Goal: Information Seeking & Learning: Check status

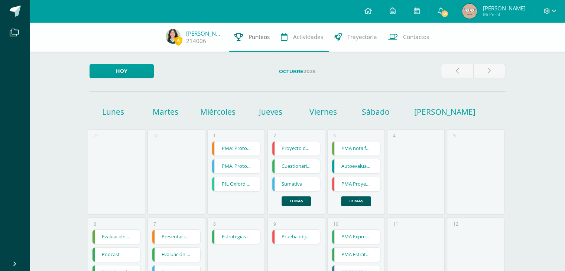
drag, startPoint x: 0, startPoint y: 0, endPoint x: 245, endPoint y: 42, distance: 248.1
click at [245, 42] on link "Punteos" at bounding box center [252, 37] width 46 height 30
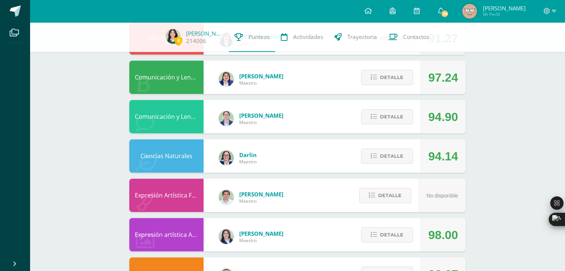
scroll to position [333, 0]
click at [388, 78] on span "Detalle" at bounding box center [391, 77] width 23 height 14
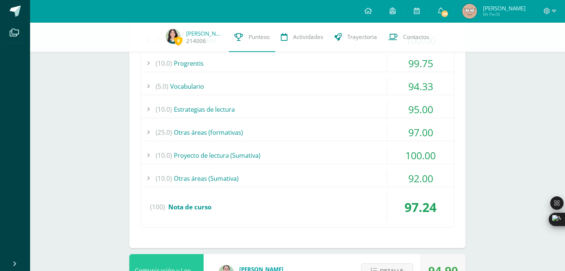
scroll to position [460, 0]
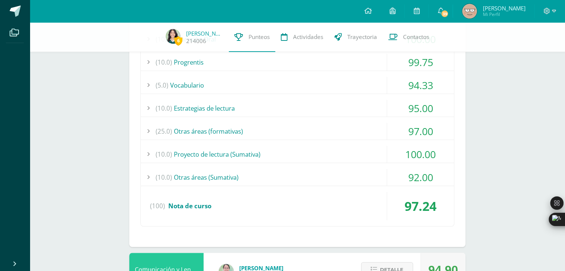
click at [254, 180] on div "(10.0) Otras áreas (Sumativa)" at bounding box center [297, 177] width 313 height 17
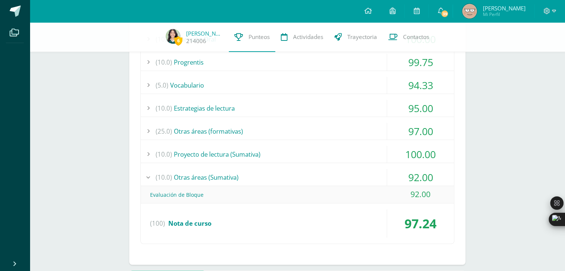
click at [254, 180] on div "(10.0) Otras áreas (Sumativa)" at bounding box center [297, 177] width 313 height 17
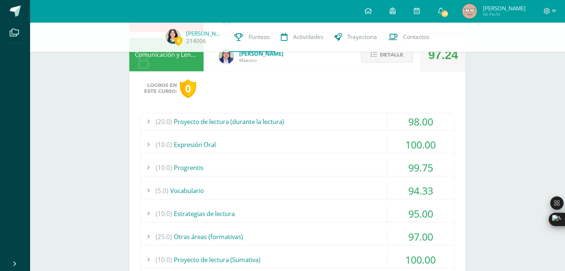
scroll to position [349, 0]
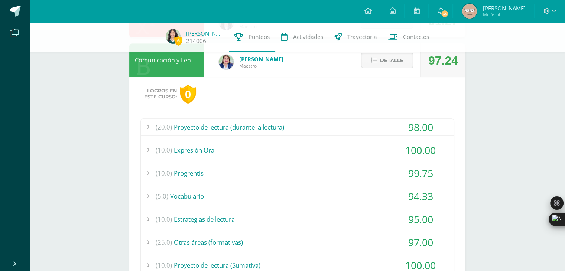
click at [380, 61] on button "Detalle" at bounding box center [387, 60] width 52 height 15
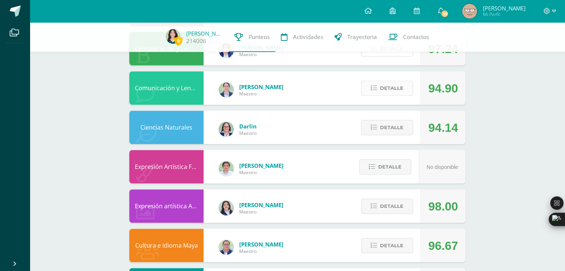
scroll to position [361, 0]
click at [381, 87] on span "Detalle" at bounding box center [391, 88] width 23 height 14
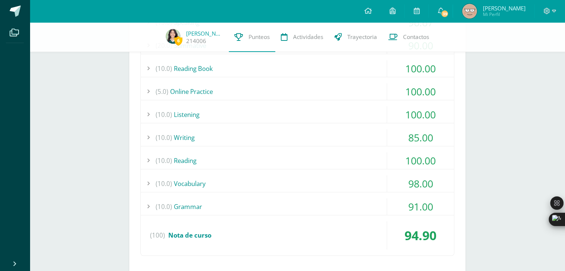
scroll to position [501, 0]
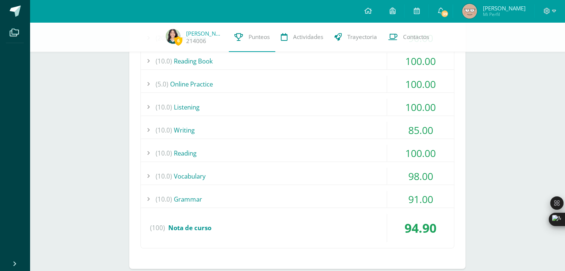
click at [368, 129] on div "(10.0) Writing" at bounding box center [297, 130] width 313 height 17
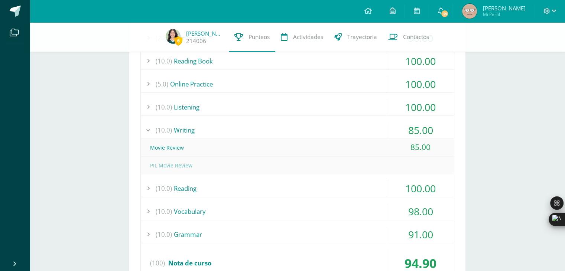
click at [368, 129] on div "(10.0) Writing" at bounding box center [297, 130] width 313 height 17
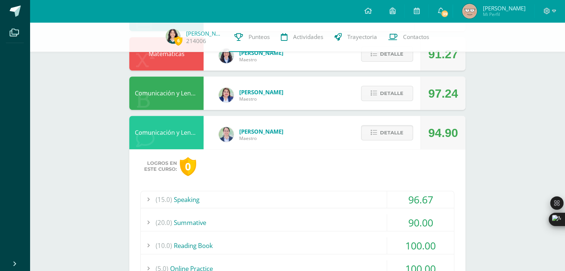
scroll to position [316, 0]
click at [382, 126] on span "Detalle" at bounding box center [391, 133] width 23 height 14
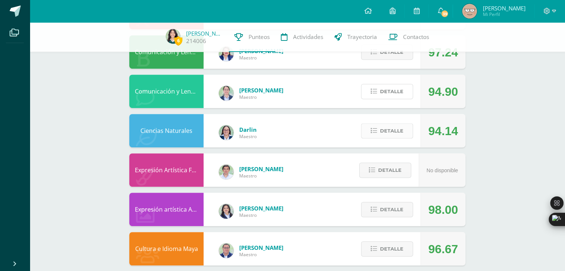
scroll to position [359, 0]
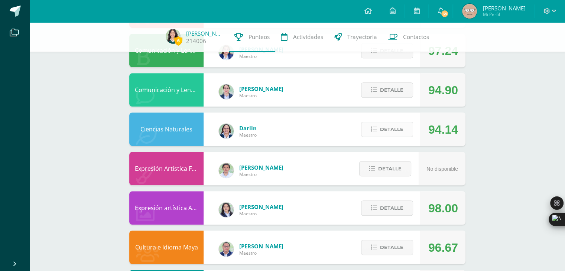
click at [389, 131] on span "Detalle" at bounding box center [391, 130] width 23 height 14
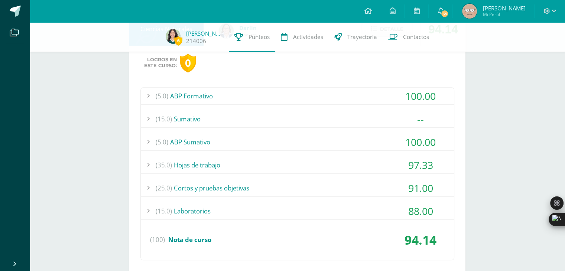
scroll to position [465, 0]
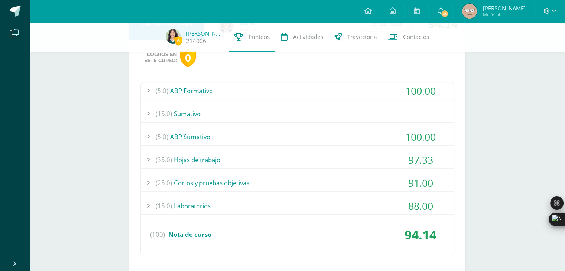
click at [341, 90] on div "(5.0) ABP Formativo" at bounding box center [297, 91] width 313 height 17
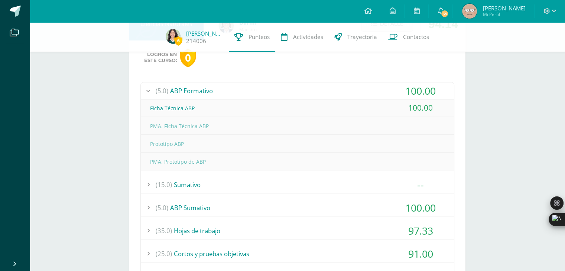
click at [337, 89] on div "(5.0) ABP Formativo" at bounding box center [297, 91] width 313 height 17
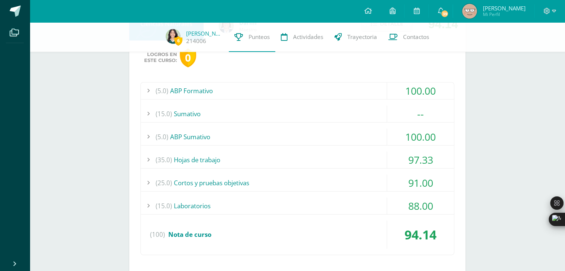
click at [295, 111] on div "(15.0) Sumativo" at bounding box center [297, 114] width 313 height 17
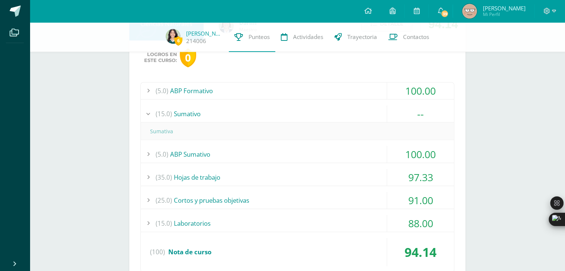
click at [295, 111] on div "(15.0) Sumativo" at bounding box center [297, 114] width 313 height 17
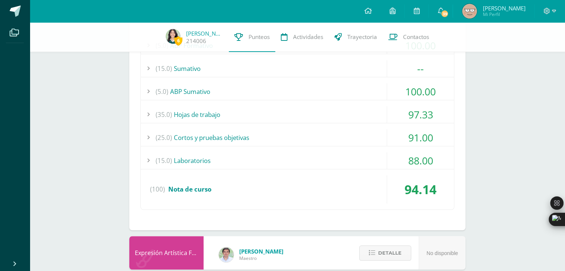
scroll to position [510, 0]
click at [234, 165] on div "(15.0) Laboratorios" at bounding box center [297, 160] width 313 height 17
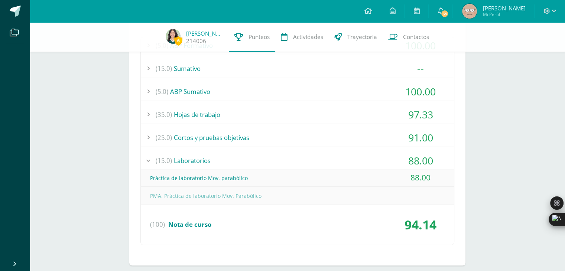
click at [234, 165] on div "(15.0) Laboratorios" at bounding box center [297, 160] width 313 height 17
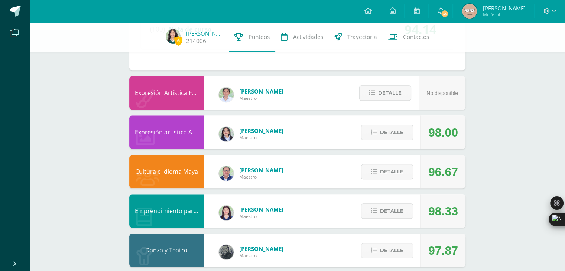
scroll to position [680, 0]
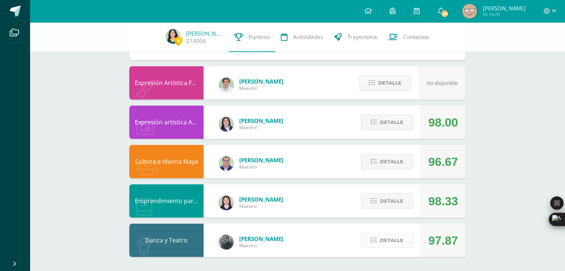
click at [390, 240] on span "Detalle" at bounding box center [391, 241] width 23 height 14
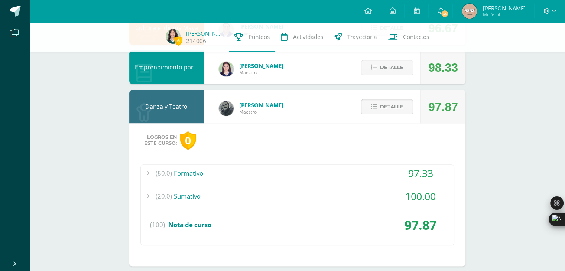
scroll to position [823, 0]
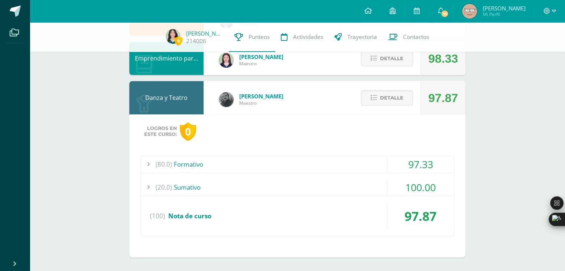
click at [334, 163] on div "(80.0) Formativo" at bounding box center [297, 164] width 313 height 17
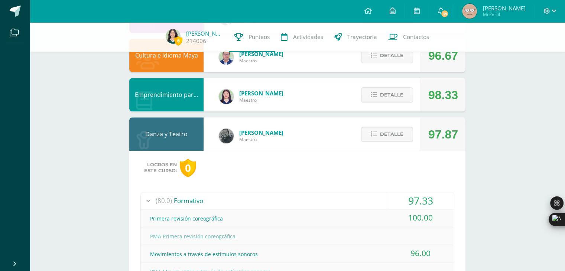
click at [391, 134] on span "Detalle" at bounding box center [391, 134] width 23 height 14
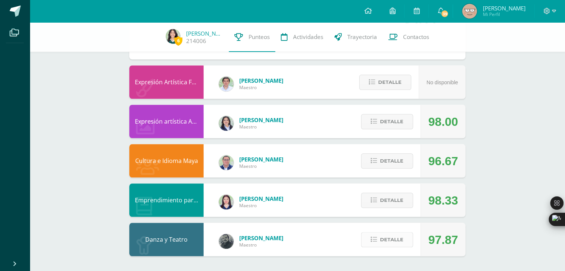
scroll to position [680, 0]
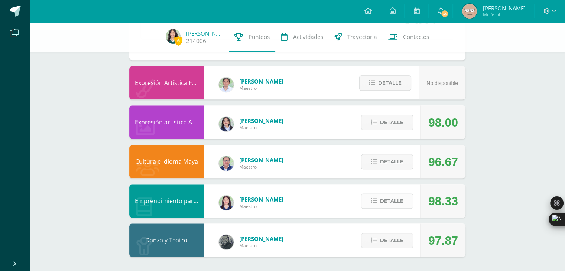
click at [378, 199] on button "Detalle" at bounding box center [387, 201] width 52 height 15
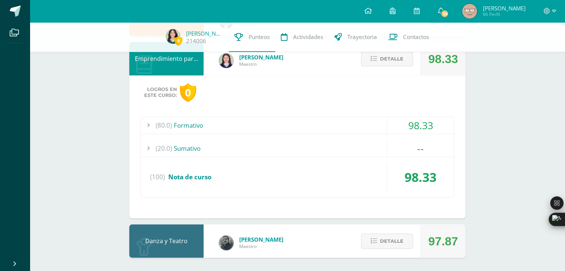
scroll to position [823, 0]
click at [273, 150] on div "(20.0) Sumativo" at bounding box center [297, 148] width 313 height 17
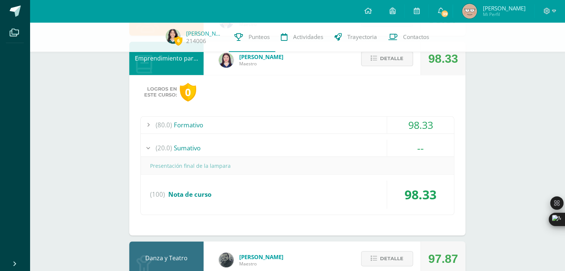
click at [273, 150] on div "(20.0) Sumativo" at bounding box center [297, 148] width 313 height 17
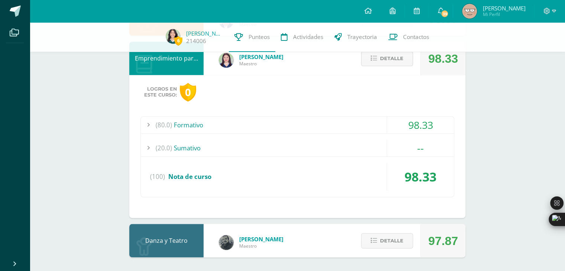
click at [239, 129] on div "(80.0) Formativo" at bounding box center [297, 125] width 313 height 17
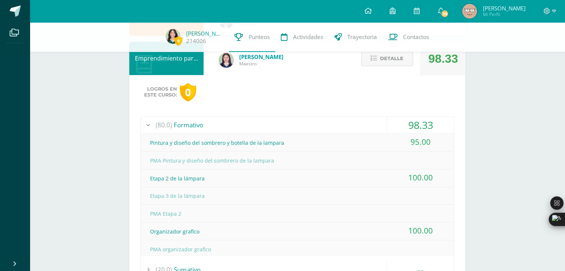
click at [239, 129] on div "(80.0) Formativo" at bounding box center [297, 125] width 313 height 17
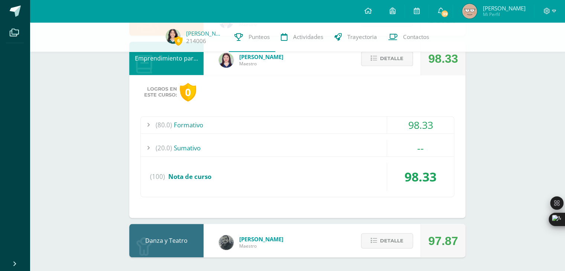
click at [383, 59] on span "Detalle" at bounding box center [391, 59] width 23 height 14
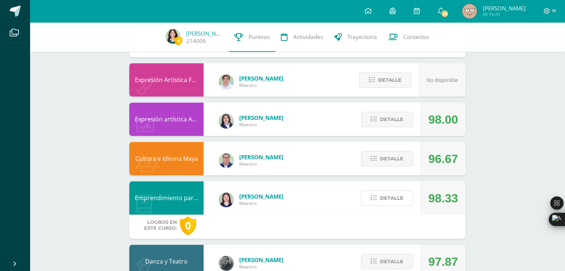
scroll to position [680, 0]
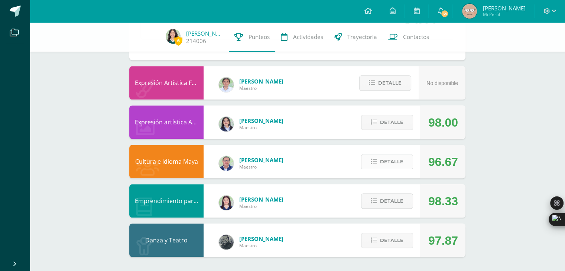
click at [394, 162] on span "Detalle" at bounding box center [391, 162] width 23 height 14
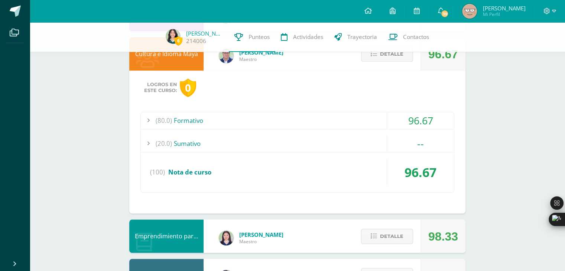
scroll to position [790, 0]
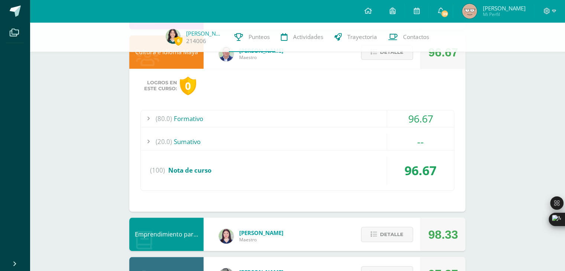
click at [286, 149] on div "(20.0) Sumativo --" at bounding box center [297, 141] width 313 height 17
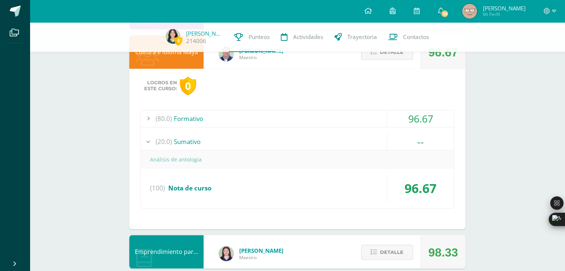
click at [276, 145] on div "(20.0) Sumativo" at bounding box center [297, 141] width 313 height 17
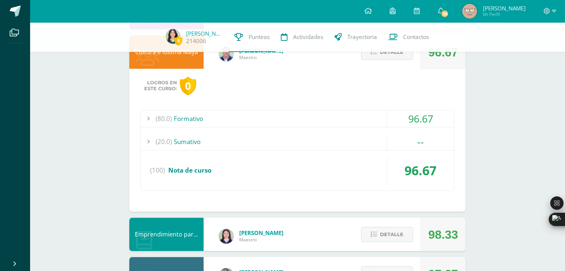
click at [250, 122] on div "(80.0) Formativo" at bounding box center [297, 118] width 313 height 17
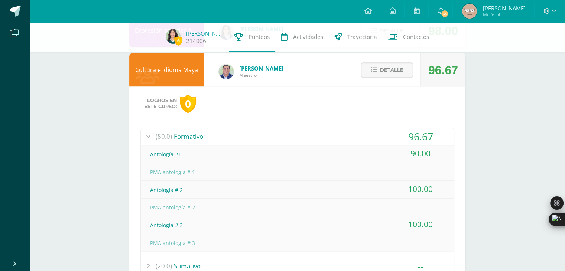
scroll to position [771, 0]
click at [367, 78] on button "Detalle" at bounding box center [387, 70] width 52 height 15
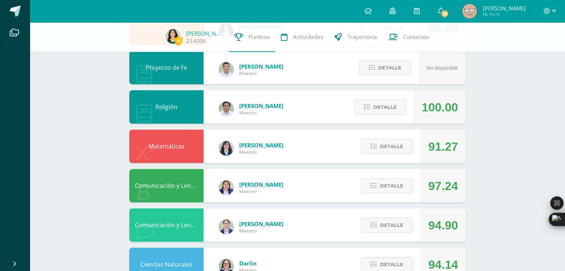
scroll to position [212, 0]
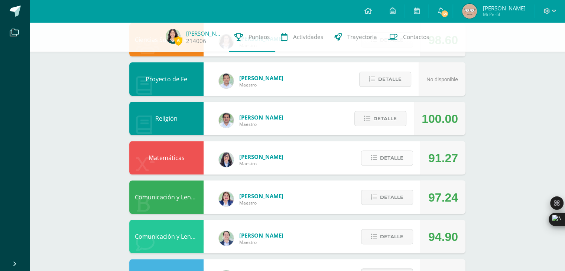
click at [403, 159] on span "Detalle" at bounding box center [391, 158] width 23 height 14
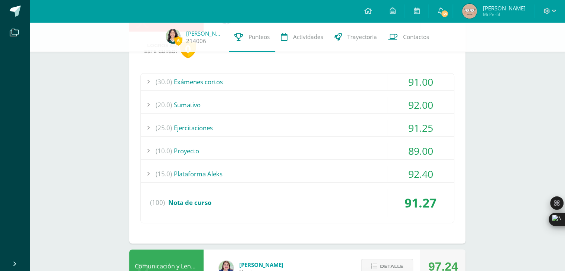
scroll to position [355, 0]
click at [317, 148] on div "(10.0) Proyecto" at bounding box center [297, 151] width 313 height 17
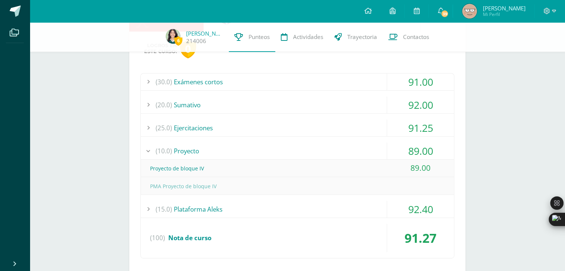
click at [317, 148] on div "(10.0) Proyecto" at bounding box center [297, 151] width 313 height 17
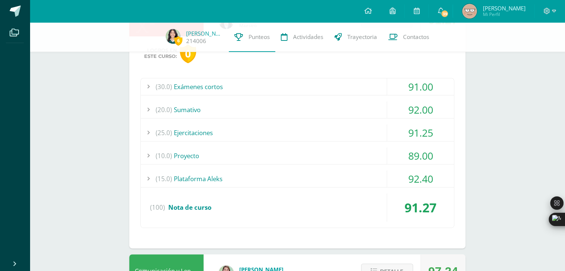
scroll to position [343, 0]
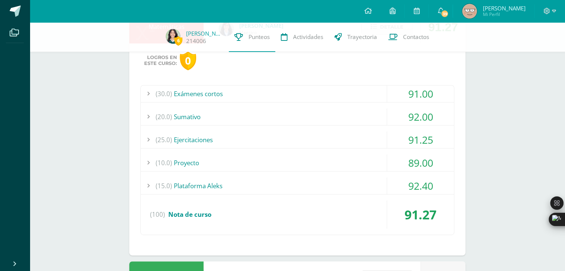
click at [260, 90] on div "(30.0) Exámenes cortos" at bounding box center [297, 93] width 313 height 17
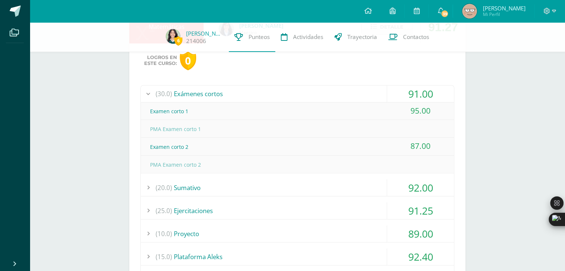
click at [260, 90] on div "(30.0) Exámenes cortos" at bounding box center [297, 93] width 313 height 17
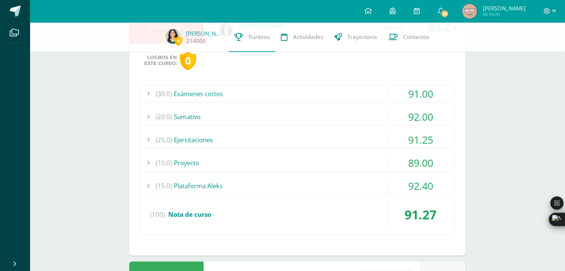
click at [316, 142] on div "(25.0) Ejercitaciones" at bounding box center [297, 140] width 313 height 17
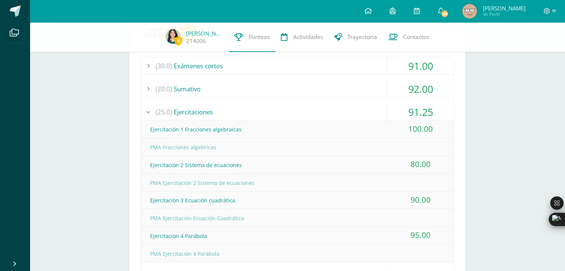
scroll to position [370, 0]
click at [308, 106] on div "(25.0) Ejercitaciones" at bounding box center [297, 113] width 313 height 17
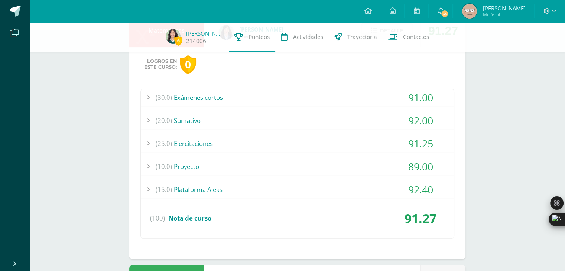
scroll to position [336, 0]
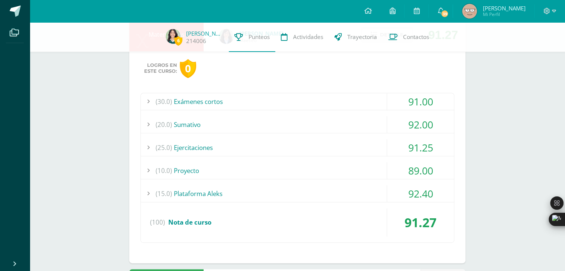
click at [288, 119] on div "(20.0) Sumativo" at bounding box center [297, 124] width 313 height 17
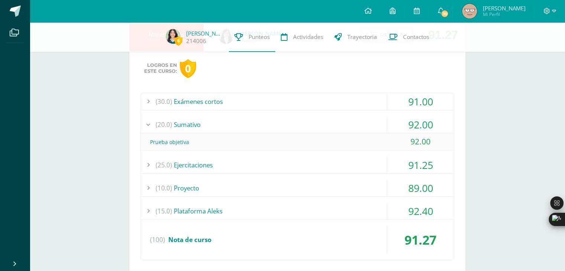
click at [288, 119] on div "(20.0) Sumativo" at bounding box center [297, 124] width 313 height 17
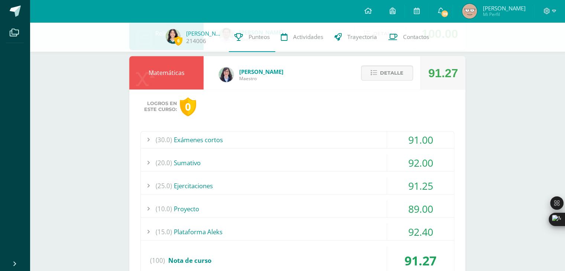
scroll to position [297, 0]
click at [370, 75] on button "Detalle" at bounding box center [387, 73] width 52 height 15
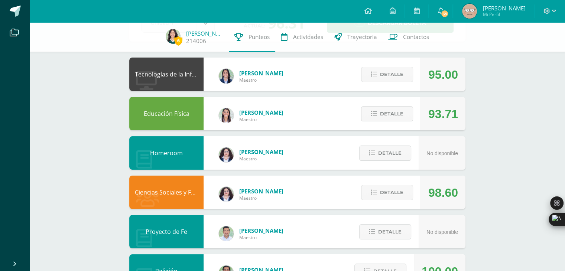
scroll to position [45, 0]
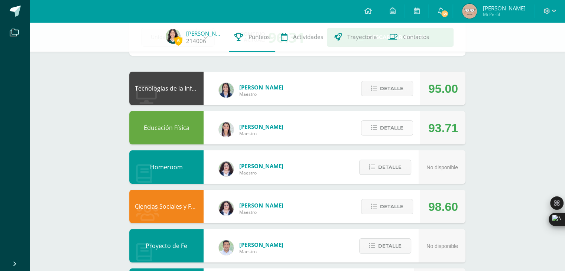
click at [388, 133] on span "Detalle" at bounding box center [391, 128] width 23 height 14
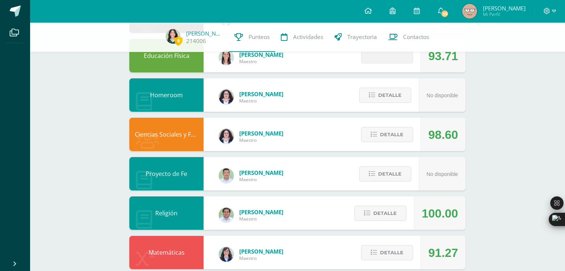
scroll to position [123, 0]
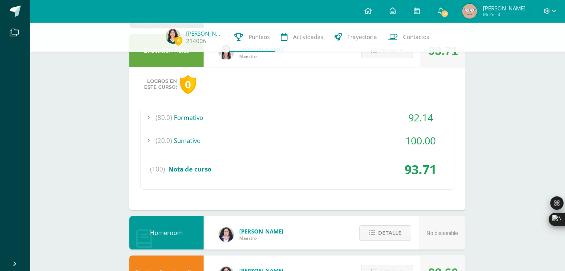
click at [272, 136] on div "(20.0) Sumativo" at bounding box center [297, 140] width 313 height 17
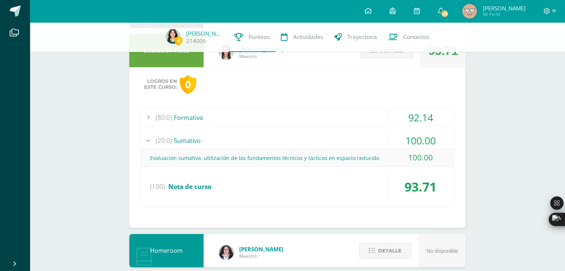
click at [267, 137] on div "(20.0) Sumativo" at bounding box center [297, 140] width 313 height 17
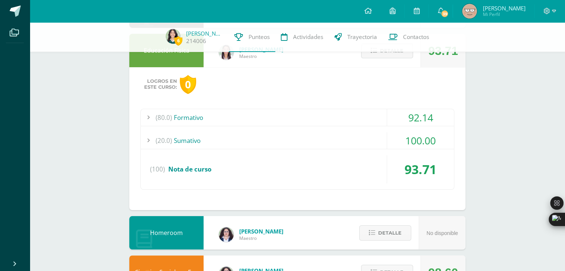
click at [259, 116] on div "(80.0) Formativo" at bounding box center [297, 117] width 313 height 17
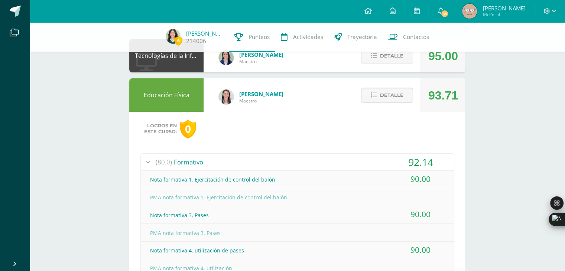
scroll to position [77, 0]
click at [373, 100] on button "Detalle" at bounding box center [387, 95] width 52 height 15
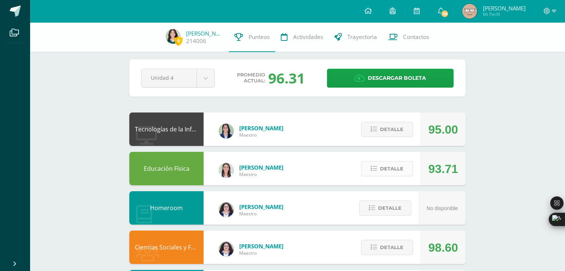
scroll to position [0, 0]
